Goal: Transaction & Acquisition: Obtain resource

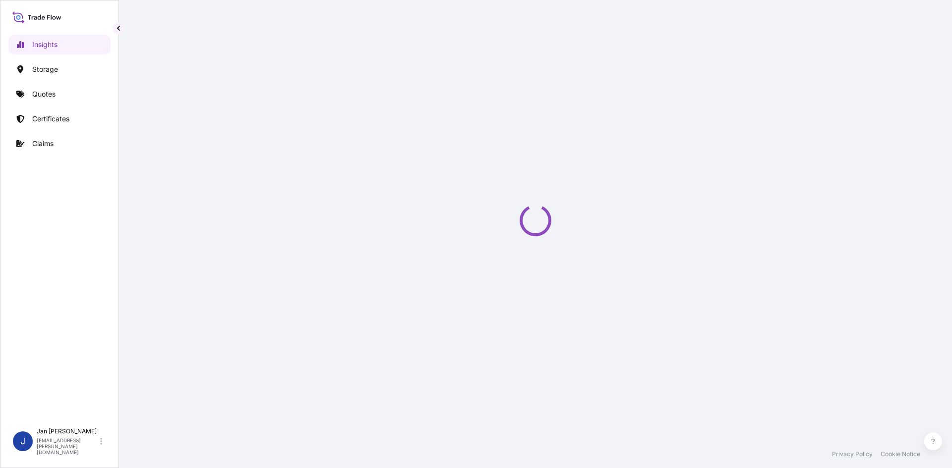
select select "2025"
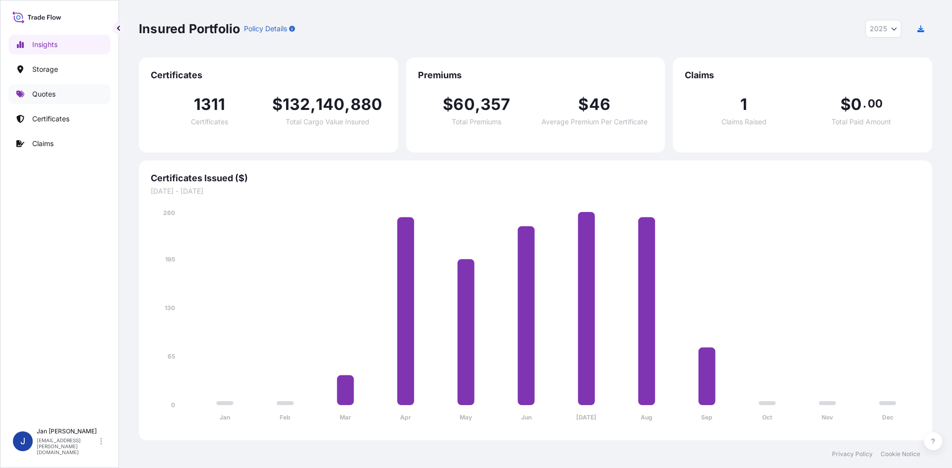
click at [32, 99] on link "Quotes" at bounding box center [59, 94] width 102 height 20
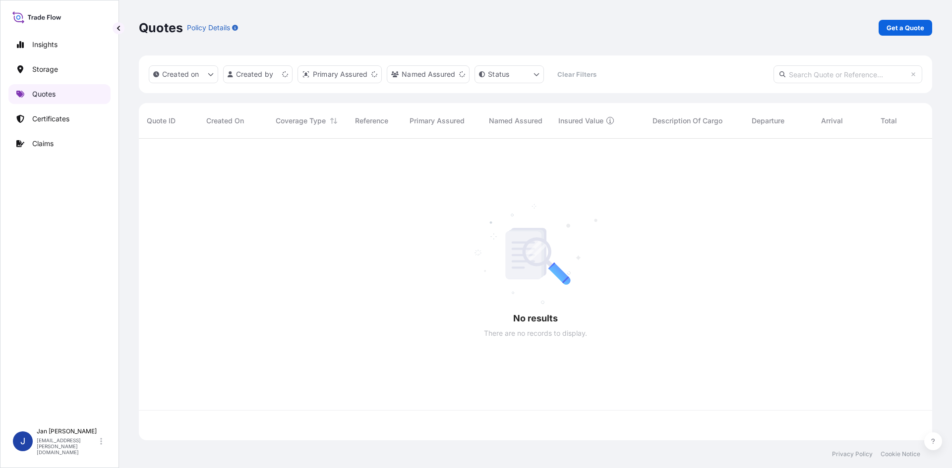
scroll to position [300, 786]
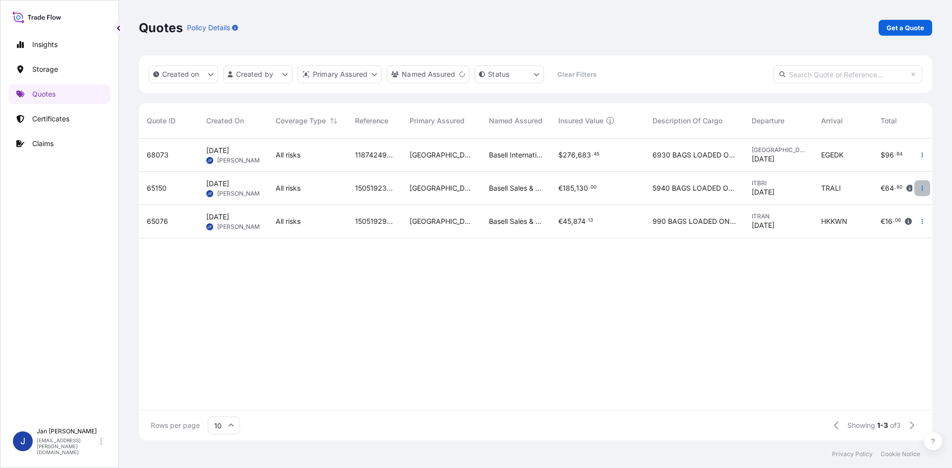
click at [927, 182] on button "button" at bounding box center [922, 188] width 16 height 16
click at [878, 207] on p "Duplicate quote" at bounding box center [882, 208] width 52 height 10
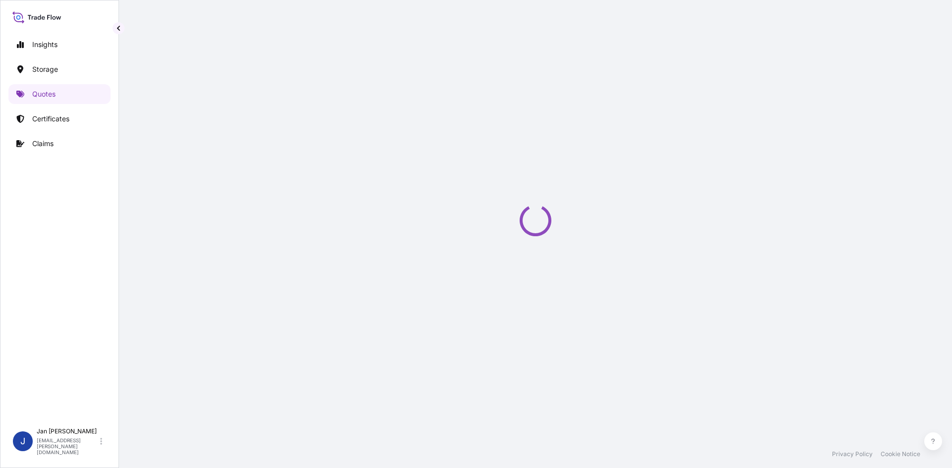
scroll to position [16, 0]
select select "Water"
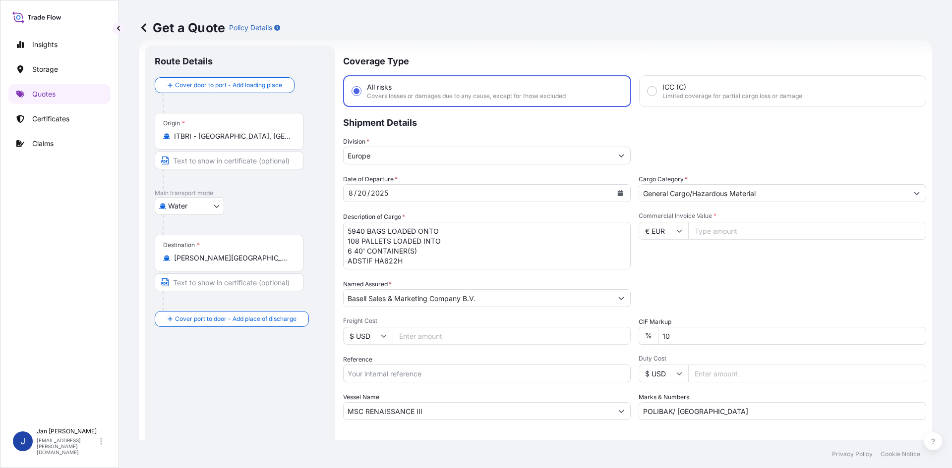
click at [620, 192] on button "Calendar" at bounding box center [620, 193] width 16 height 16
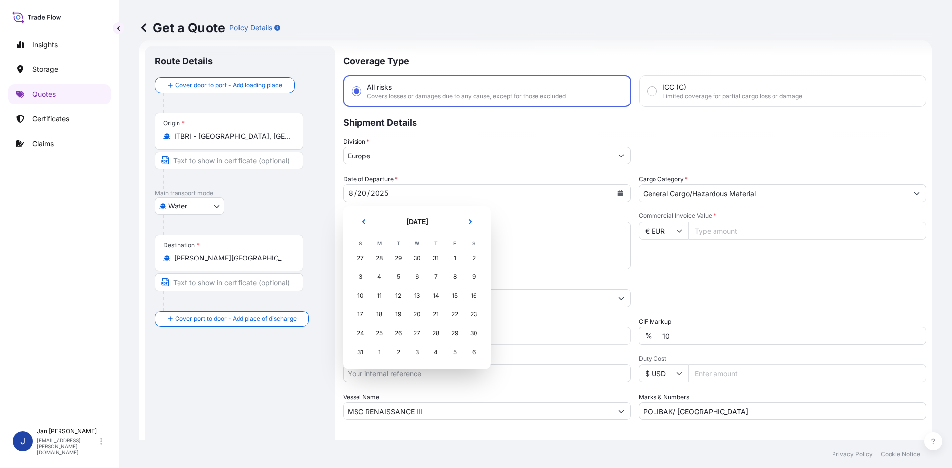
click at [468, 225] on icon "Next" at bounding box center [470, 222] width 6 height 6
click at [361, 295] on div "14" at bounding box center [360, 296] width 18 height 18
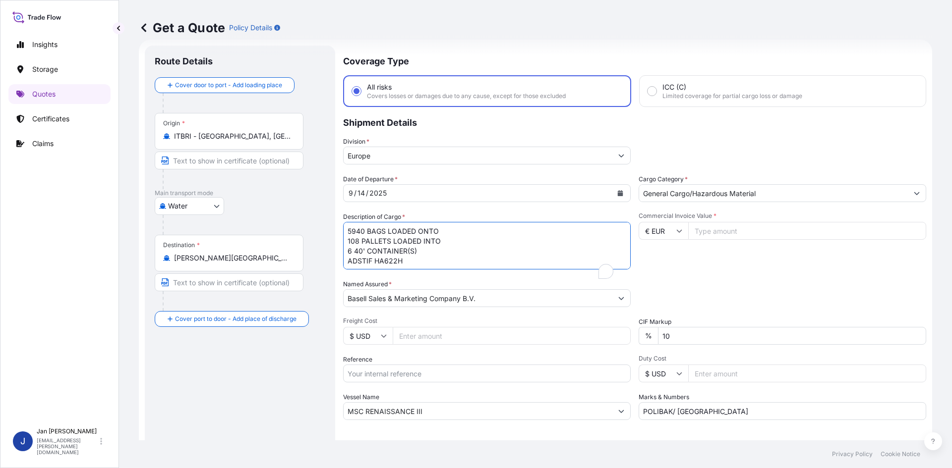
drag, startPoint x: 432, startPoint y: 261, endPoint x: 333, endPoint y: 247, distance: 100.1
click at [333, 229] on form "Route Details Cover door to port - Add loading place Place of loading Road / [G…" at bounding box center [535, 270] width 793 height 460
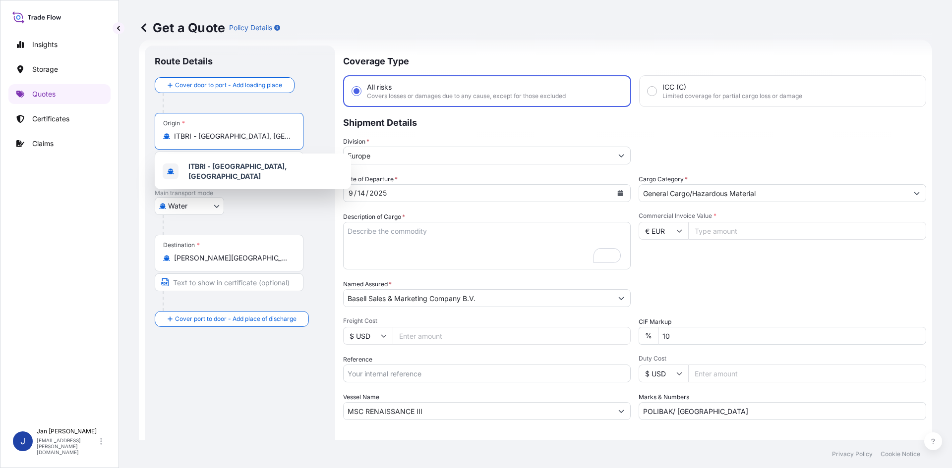
drag, startPoint x: 234, startPoint y: 136, endPoint x: 159, endPoint y: 136, distance: 75.8
click at [159, 136] on div "Origin * [GEOGRAPHIC_DATA] - [GEOGRAPHIC_DATA], [GEOGRAPHIC_DATA]" at bounding box center [229, 131] width 149 height 37
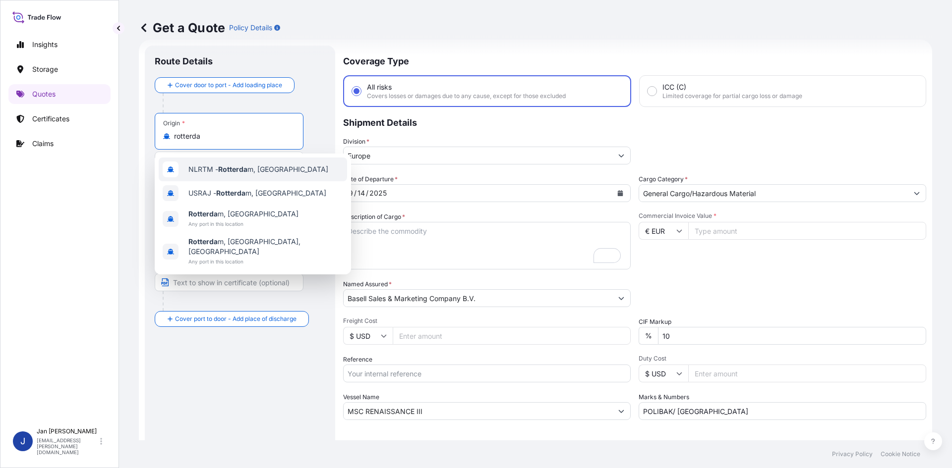
click at [213, 168] on span "NLRTM - Rotterda m, [GEOGRAPHIC_DATA]" at bounding box center [258, 170] width 140 height 10
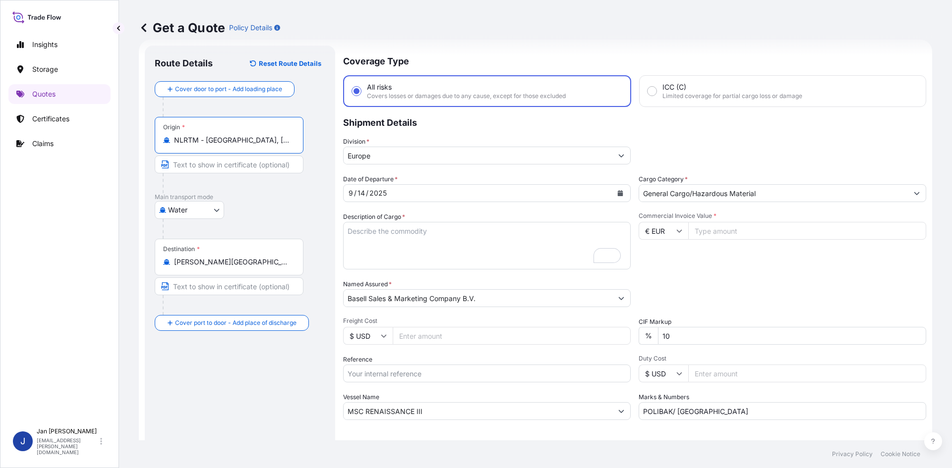
type input "NLRTM - [GEOGRAPHIC_DATA], [GEOGRAPHIC_DATA]"
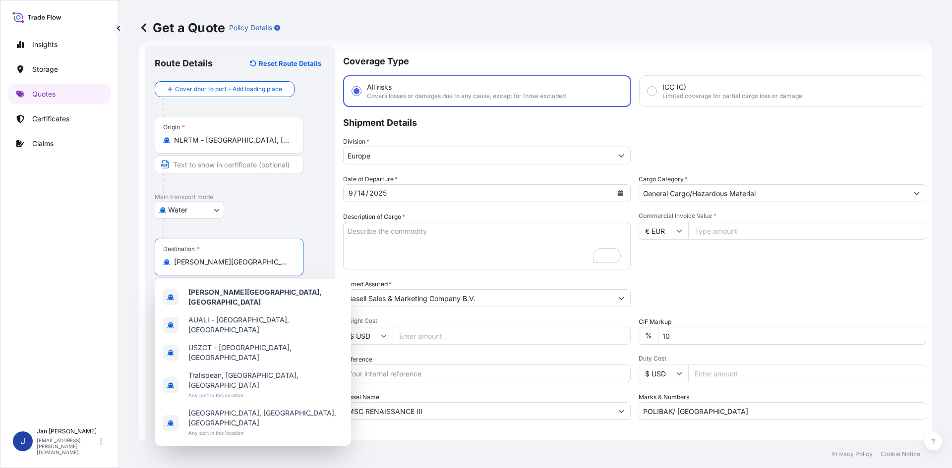
drag, startPoint x: 239, startPoint y: 263, endPoint x: 148, endPoint y: 267, distance: 91.8
click at [148, 267] on div "Route Details Reset Route Details Cover door to port - Add loading place Place …" at bounding box center [240, 270] width 190 height 449
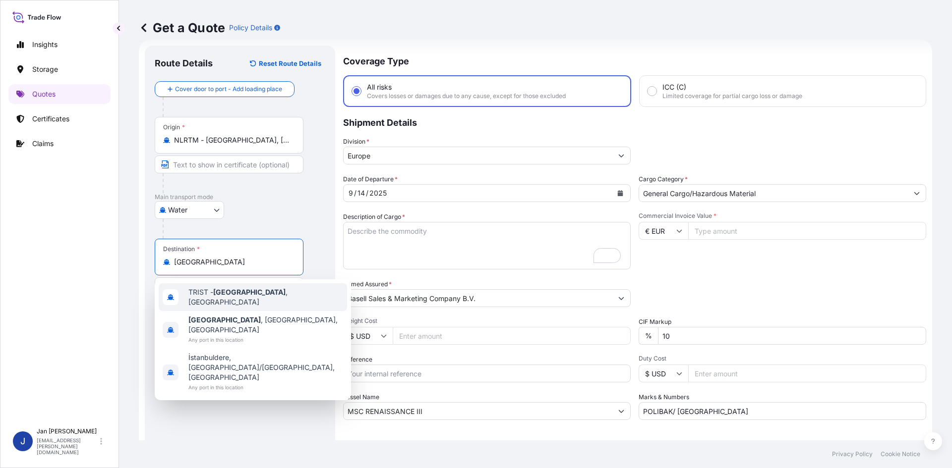
click at [243, 293] on span "TRIST - [GEOGRAPHIC_DATA] , [GEOGRAPHIC_DATA]" at bounding box center [265, 297] width 155 height 20
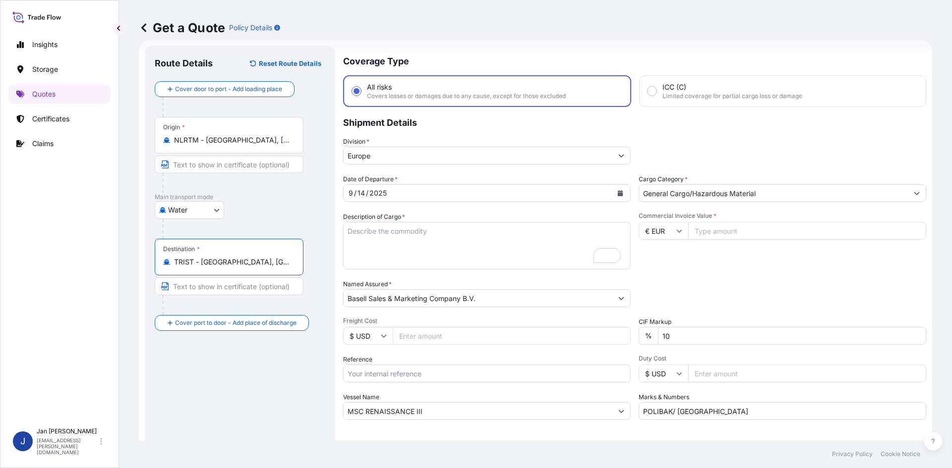
type input "TRIST - [GEOGRAPHIC_DATA], [GEOGRAPHIC_DATA]"
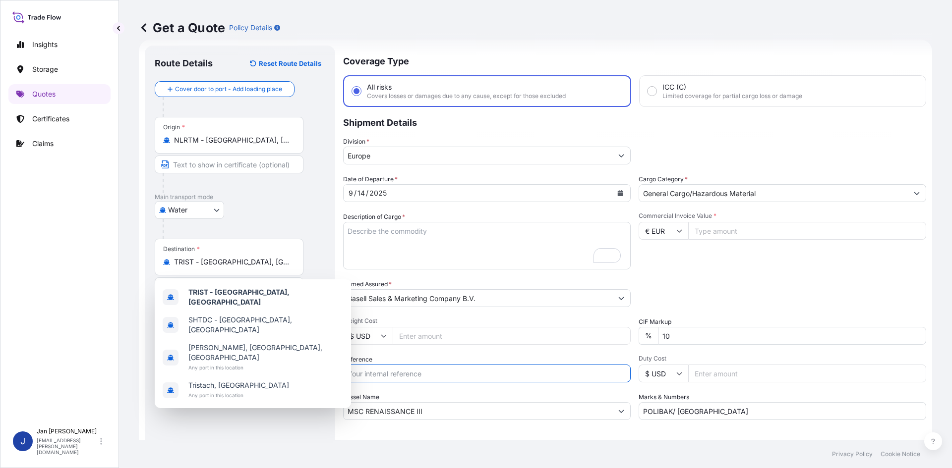
click at [390, 374] on input "Reference" at bounding box center [486, 374] width 287 height 18
paste input "5013191393 304244071"
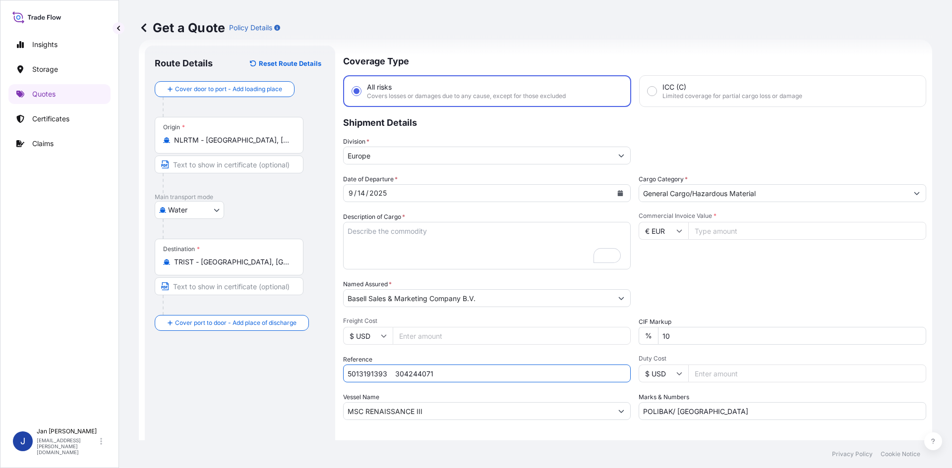
click at [387, 372] on input "5013191393 304244071" at bounding box center [486, 374] width 287 height 18
click at [439, 378] on input "5013191393 304244071" at bounding box center [486, 374] width 287 height 18
paste input "1187424310"
type input "5013191393 304244071 1187424310"
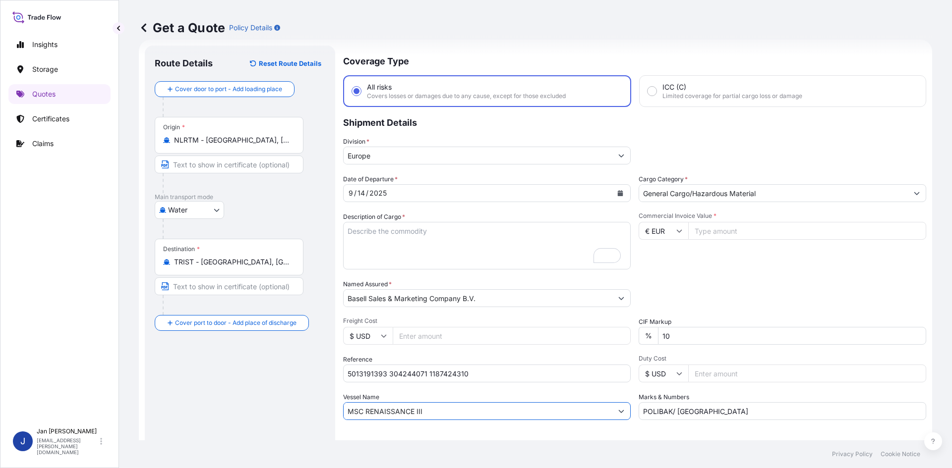
drag, startPoint x: 359, startPoint y: 407, endPoint x: 258, endPoint y: 403, distance: 101.2
click at [258, 404] on form "Route Details Reset Route Details Cover door to port - Add loading place Place …" at bounding box center [535, 270] width 793 height 460
paste input "[PERSON_NAME]"
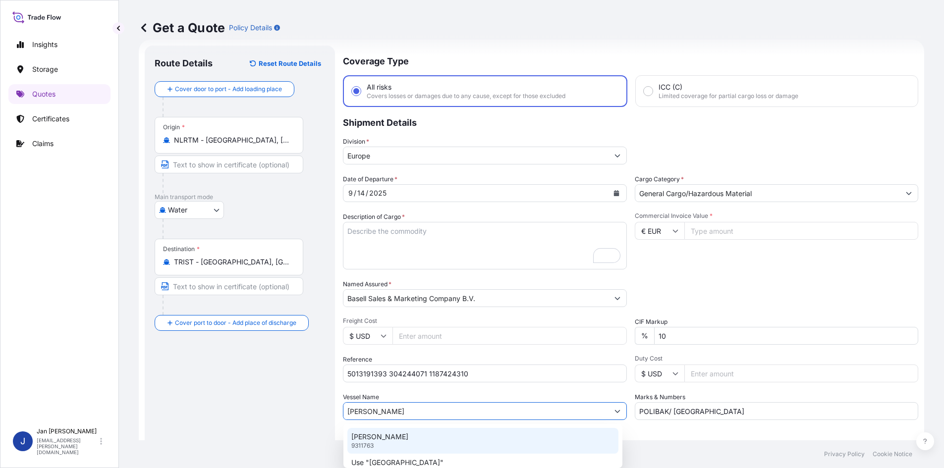
click at [411, 441] on div "[PERSON_NAME] 9311763" at bounding box center [482, 441] width 271 height 26
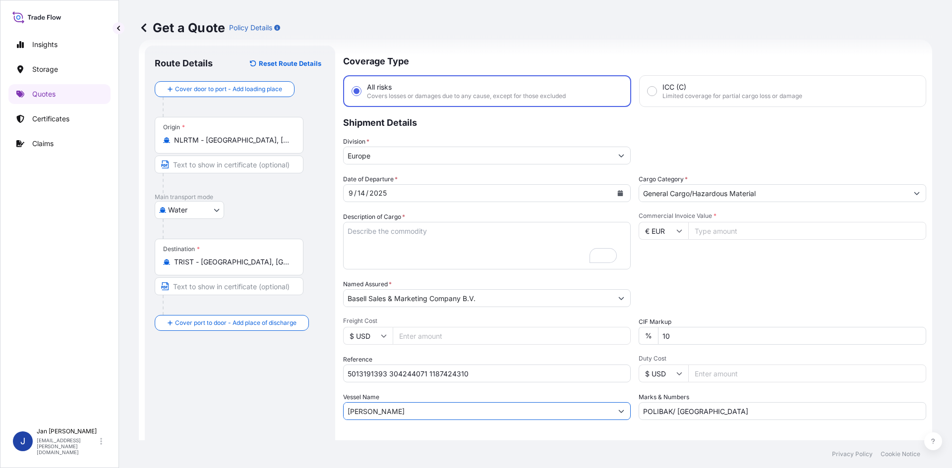
click at [414, 412] on input "[PERSON_NAME]" at bounding box center [477, 411] width 269 height 18
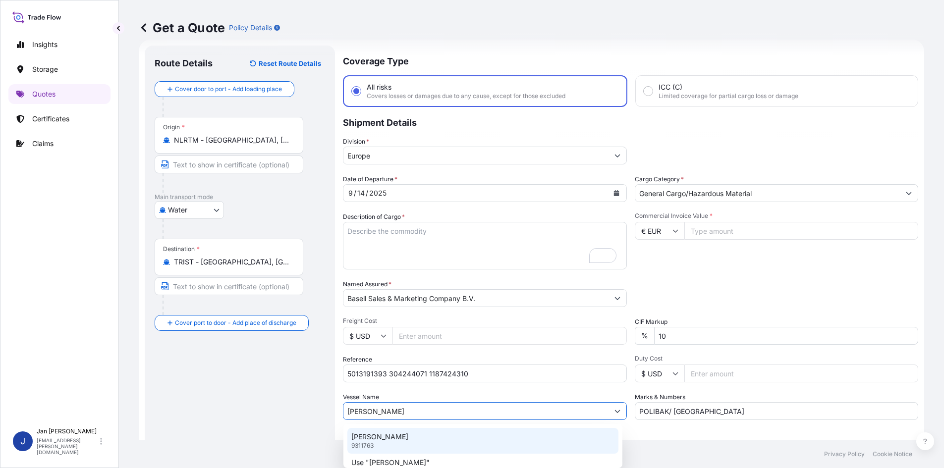
click at [386, 439] on div "[PERSON_NAME] 9311763" at bounding box center [482, 441] width 271 height 26
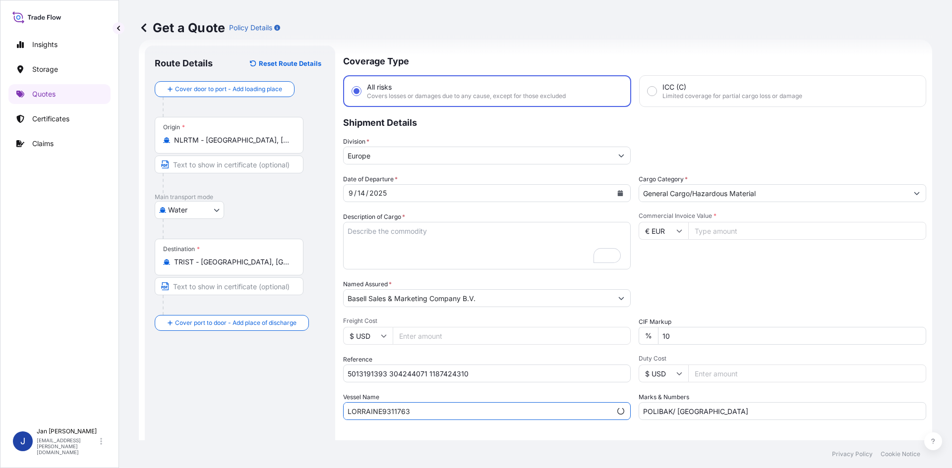
type input "[PERSON_NAME]"
click at [721, 229] on input "Commercial Invoice Value *" at bounding box center [807, 231] width 238 height 18
type input "50255.38"
click at [516, 413] on div "Date of Departure * [DATE] Cargo Category * General Cargo/Hazardous Material De…" at bounding box center [634, 297] width 583 height 246
click at [689, 409] on input "Marks & Numbers" at bounding box center [781, 411] width 287 height 18
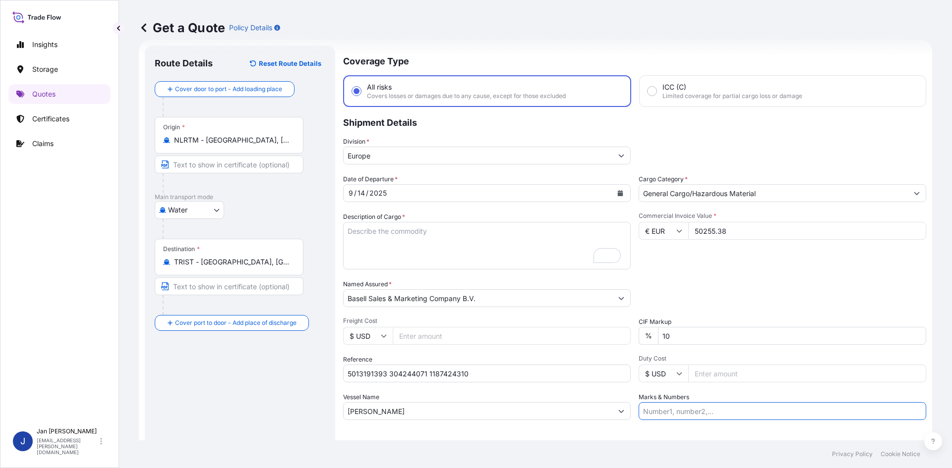
paste input "[PERSON_NAME]/[GEOGRAPHIC_DATA]"
type input "[PERSON_NAME]/[GEOGRAPHIC_DATA]"
click at [397, 256] on textarea "5940 BAGS LOADED ONTO 108 PALLETS LOADED INTO 6 40' CONTAINER(S) ADSTIF HA622H" at bounding box center [486, 246] width 287 height 48
paste textarea "BAGS LOADED ONTO 36 PALLETS LOADED INTO 2 40' HIGH CUBE CONTAINER LUPOLEN 3020H"
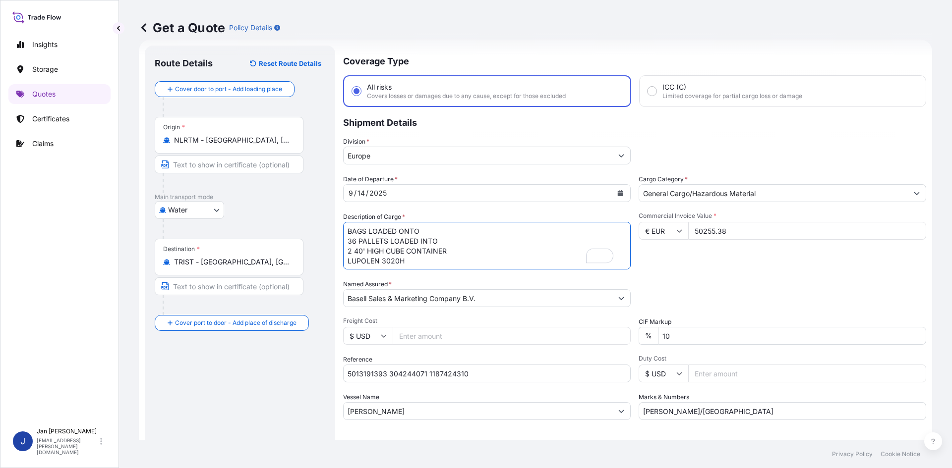
click at [349, 228] on textarea "5940 BAGS LOADED ONTO 108 PALLETS LOADED INTO 6 40' CONTAINER(S) ADSTIF HA622H" at bounding box center [486, 246] width 287 height 48
type textarea "1980 BAGS LOADED ONTO 36 PALLETS LOADED INTO 2 40' HIGH CUBE CONTAINER LUPOLEN …"
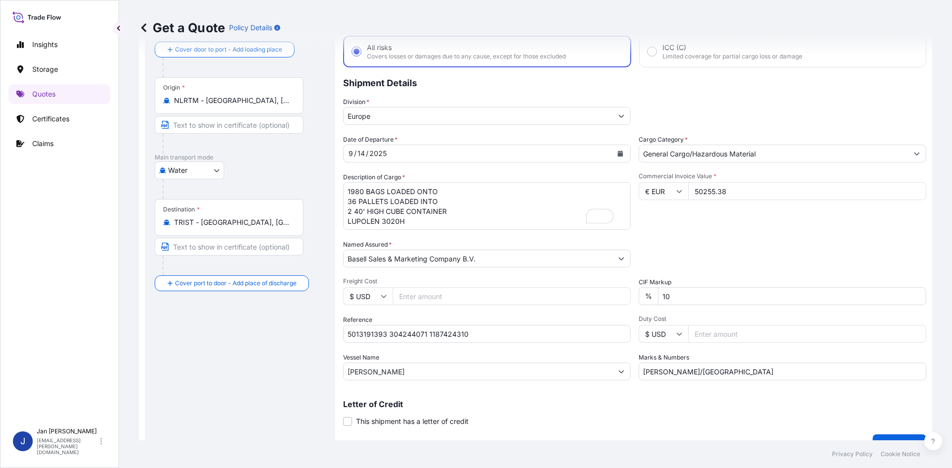
scroll to position [75, 0]
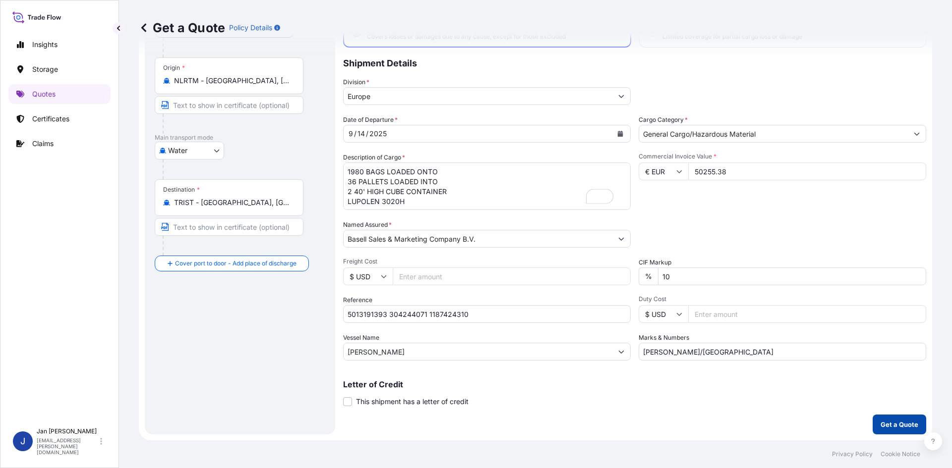
click at [880, 424] on p "Get a Quote" at bounding box center [899, 425] width 38 height 10
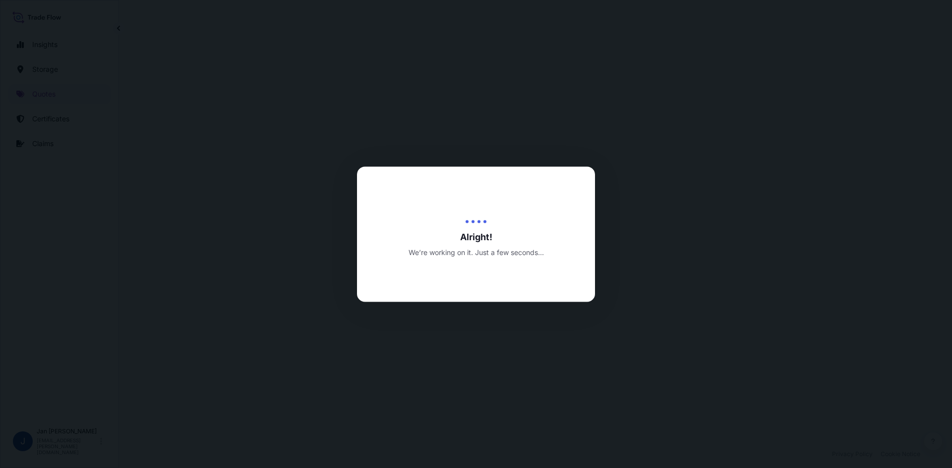
select select "Water"
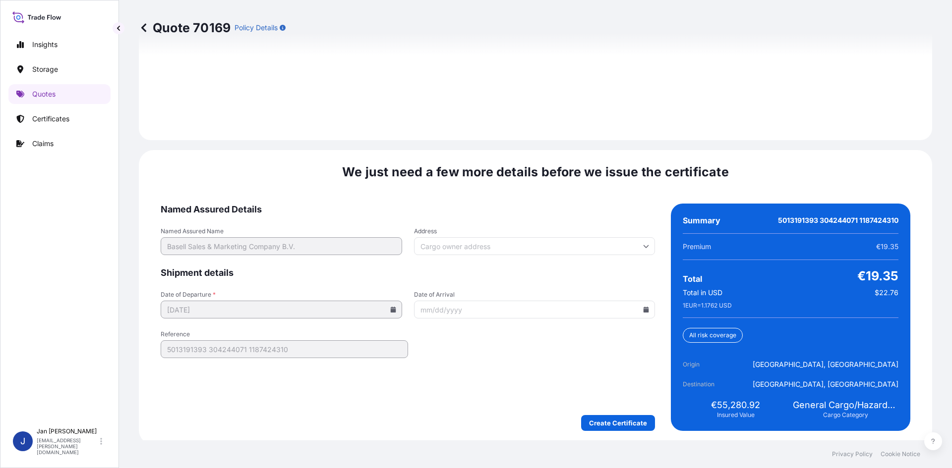
scroll to position [1422, 0]
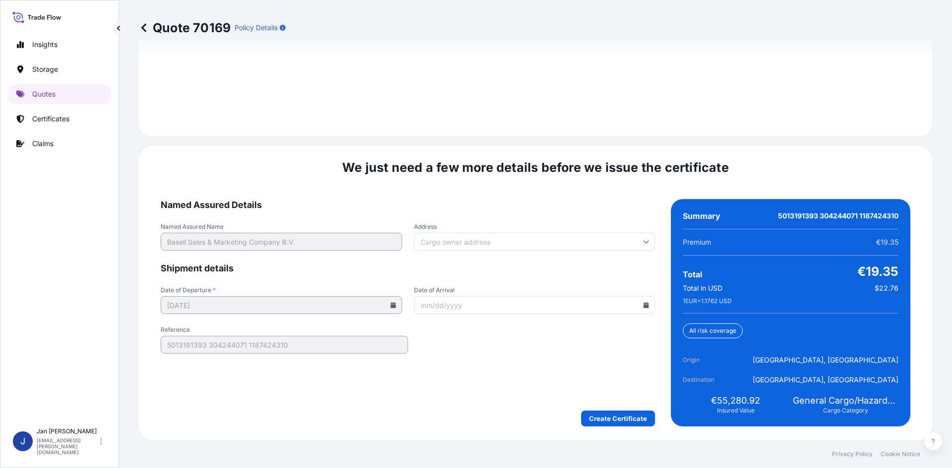
click at [643, 304] on icon at bounding box center [645, 305] width 5 height 6
click at [602, 236] on button "28" at bounding box center [600, 236] width 16 height 16
type input "[DATE]"
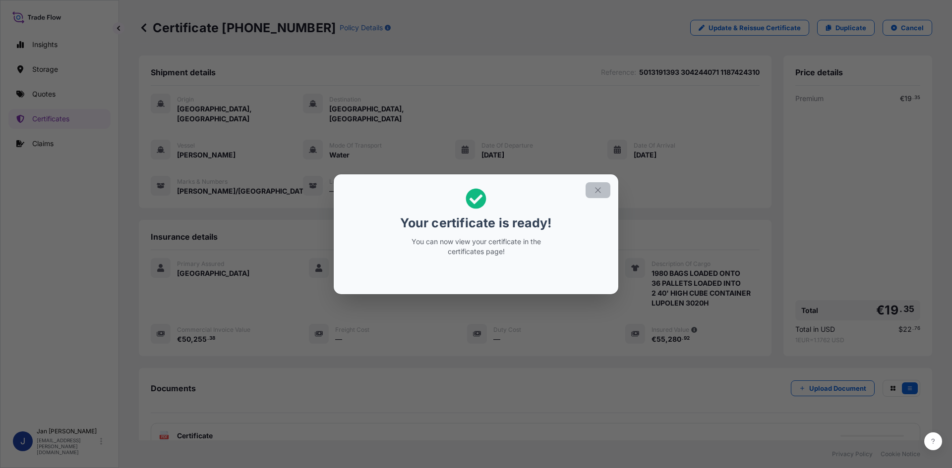
click at [598, 186] on icon "button" at bounding box center [597, 190] width 9 height 9
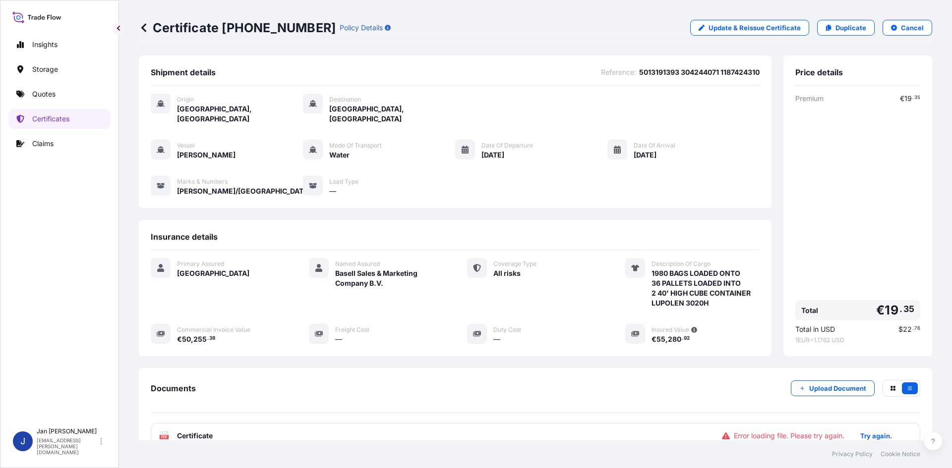
scroll to position [72, 0]
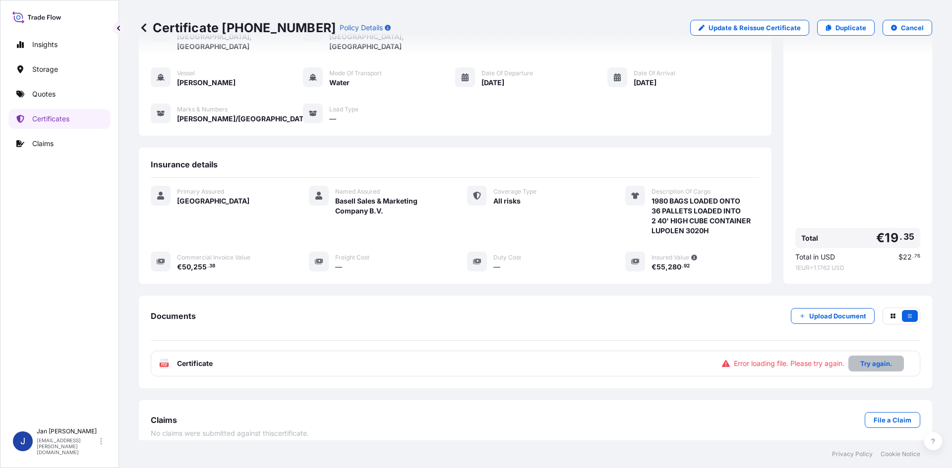
click at [873, 356] on button "Try again." at bounding box center [876, 364] width 56 height 16
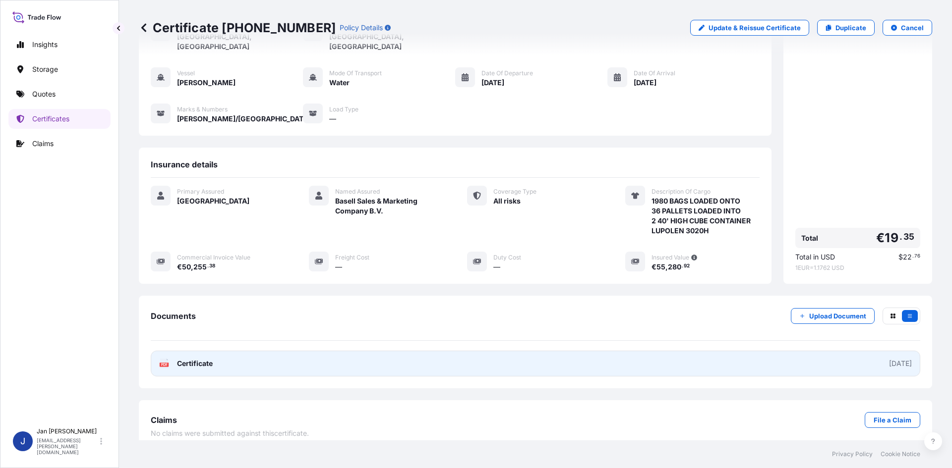
click at [161, 359] on g "PDF" at bounding box center [164, 364] width 9 height 10
